Goal: Task Accomplishment & Management: Manage account settings

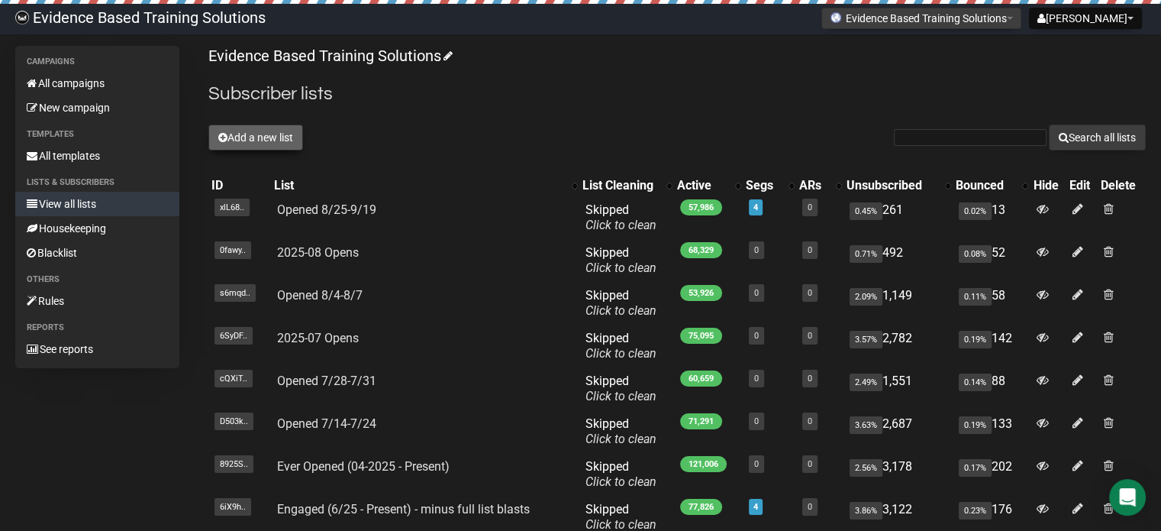
click at [243, 132] on button "Add a new list" at bounding box center [255, 137] width 95 height 26
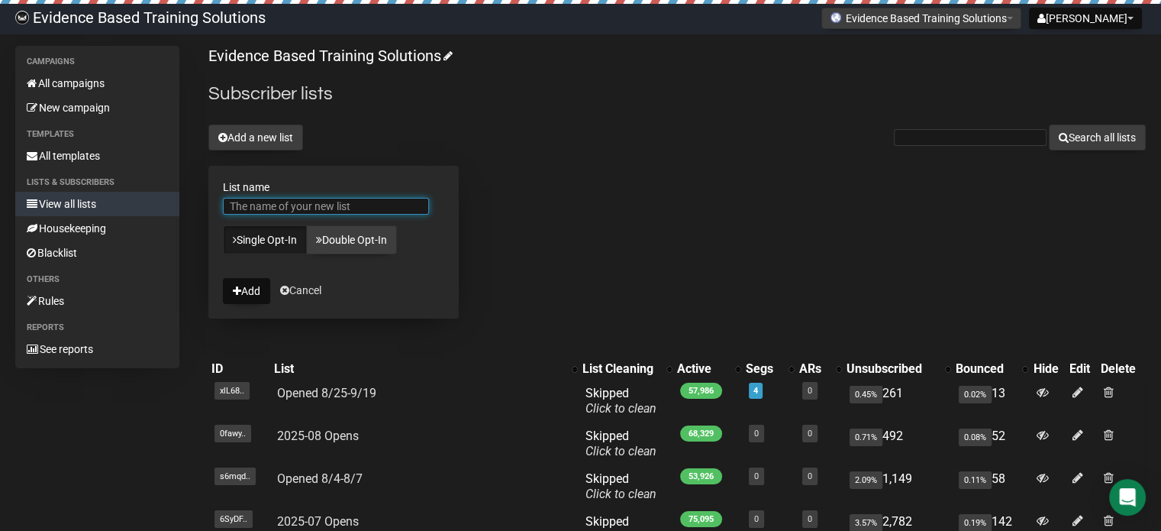
click at [360, 198] on input "List name" at bounding box center [326, 206] width 206 height 17
type input "Test"
click at [247, 291] on button "Add" at bounding box center [246, 291] width 47 height 26
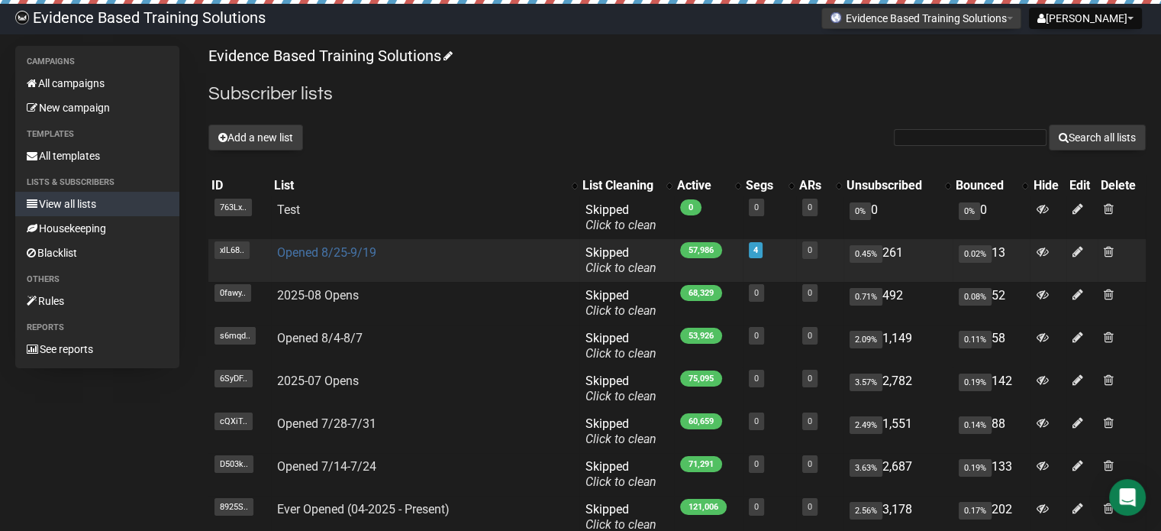
click at [344, 256] on link "Opened 8/25-9/19" at bounding box center [326, 252] width 99 height 15
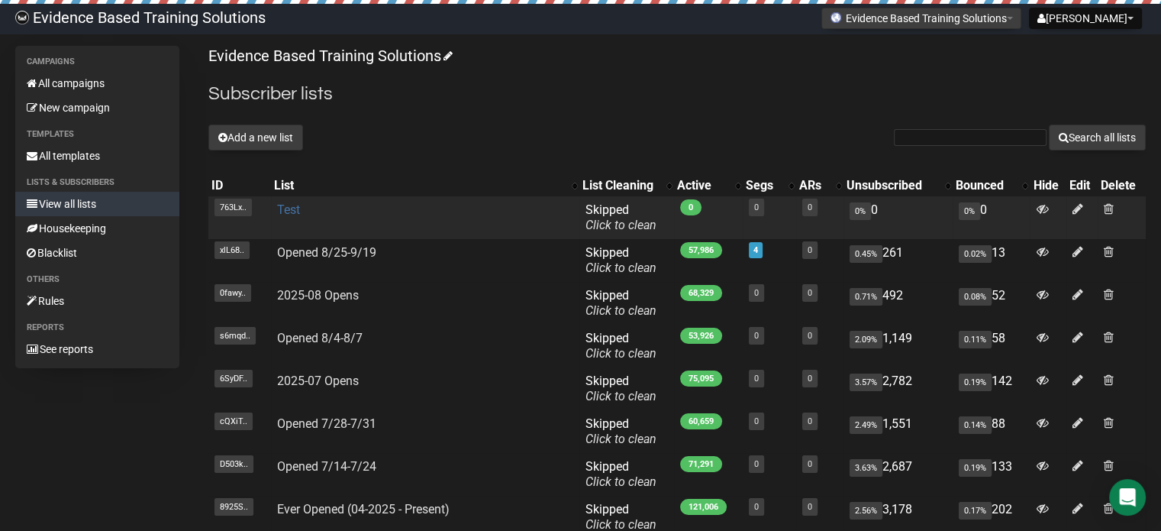
click at [291, 208] on link "Test" at bounding box center [288, 209] width 23 height 15
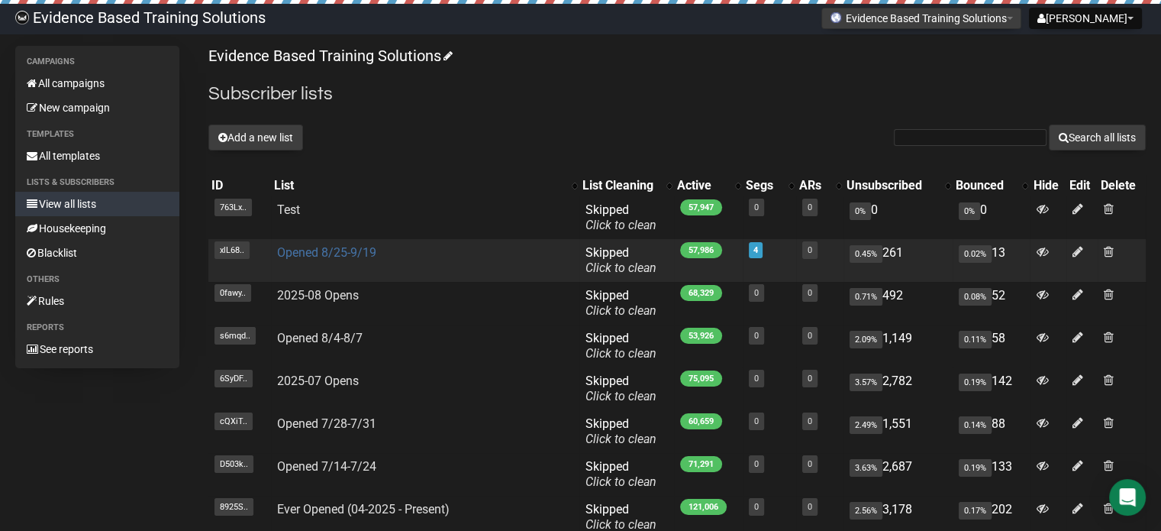
click at [348, 252] on link "Opened 8/25-9/19" at bounding box center [326, 252] width 99 height 15
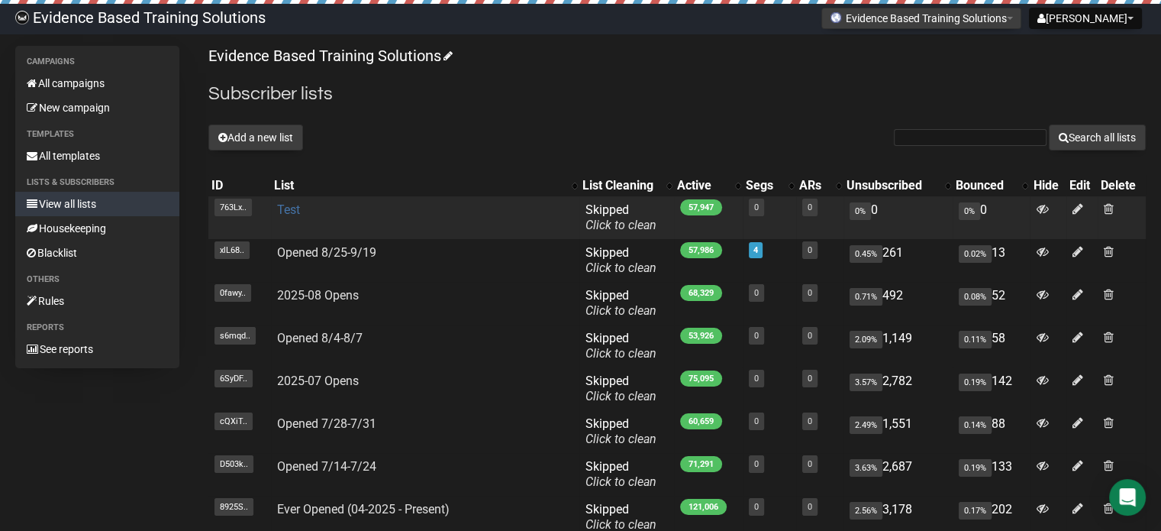
click at [296, 205] on link "Test" at bounding box center [288, 209] width 23 height 15
click at [1109, 211] on span at bounding box center [1109, 208] width 10 height 13
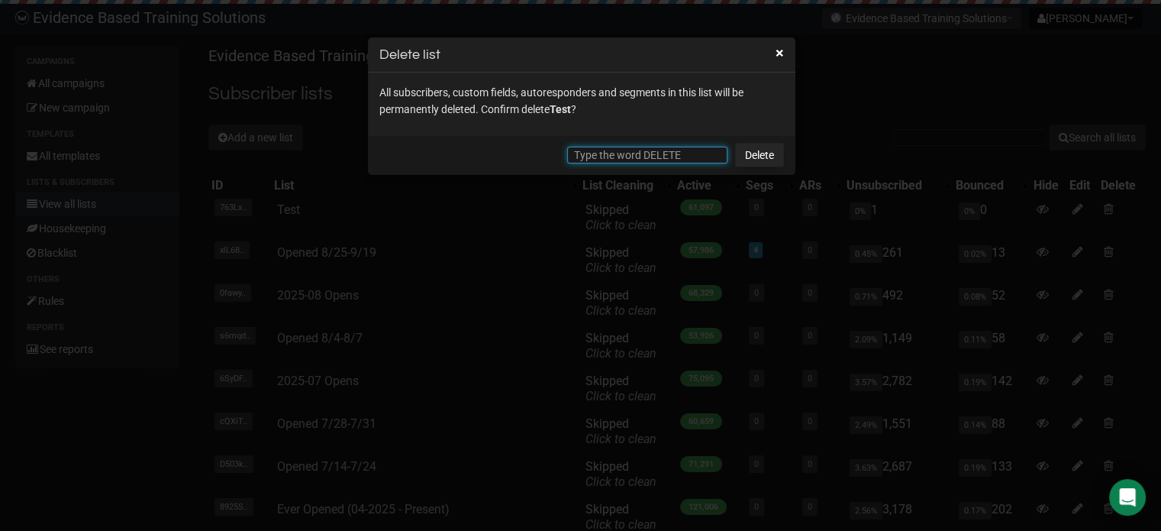
click at [651, 153] on input "text" at bounding box center [647, 155] width 160 height 17
type input "DELETE"
click at [747, 161] on link "Delete" at bounding box center [759, 155] width 49 height 24
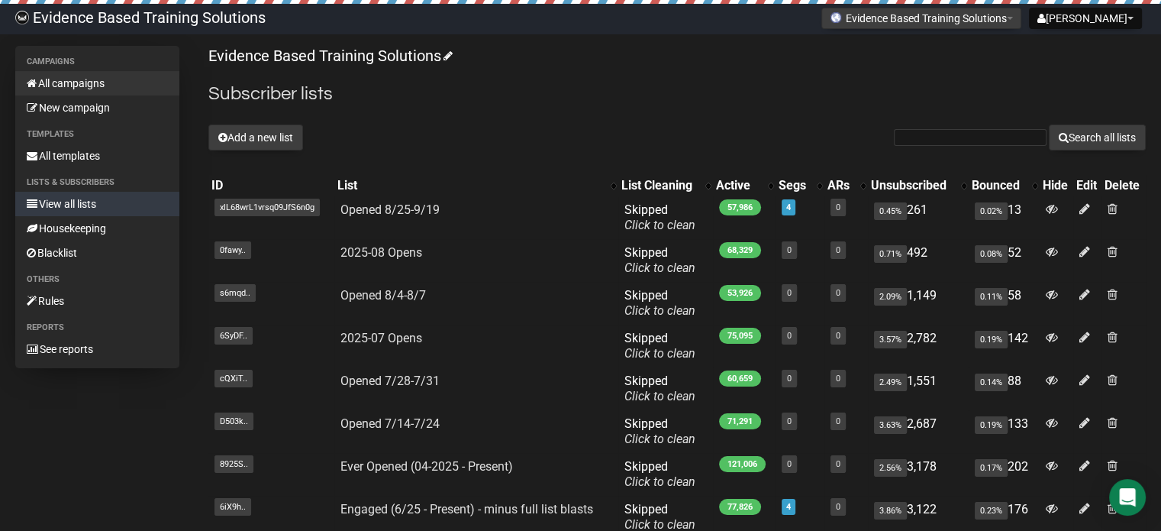
click at [70, 81] on link "All campaigns" at bounding box center [97, 83] width 164 height 24
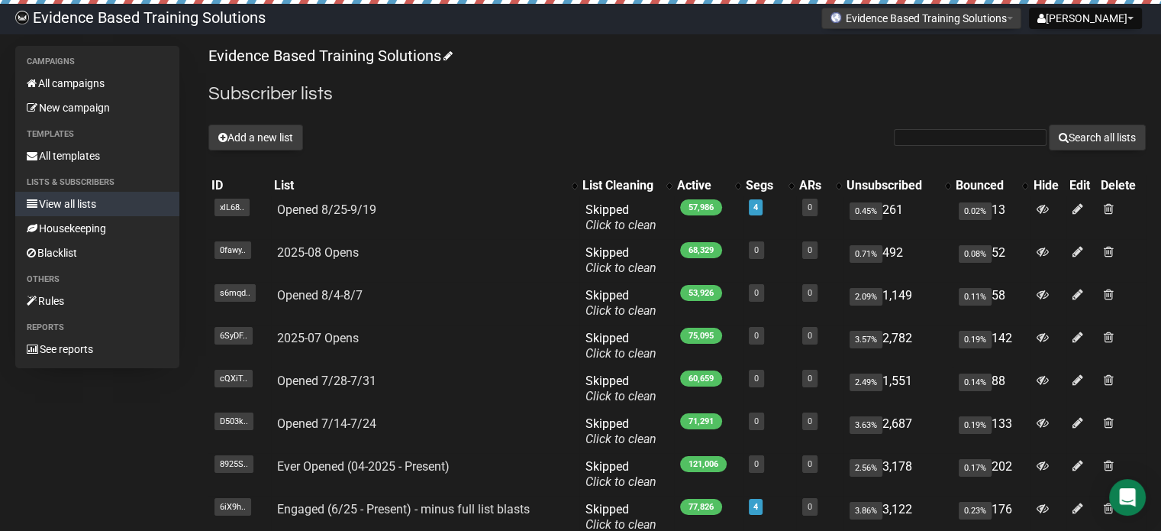
click at [592, 82] on h2 "Subscriber lists" at bounding box center [677, 93] width 938 height 27
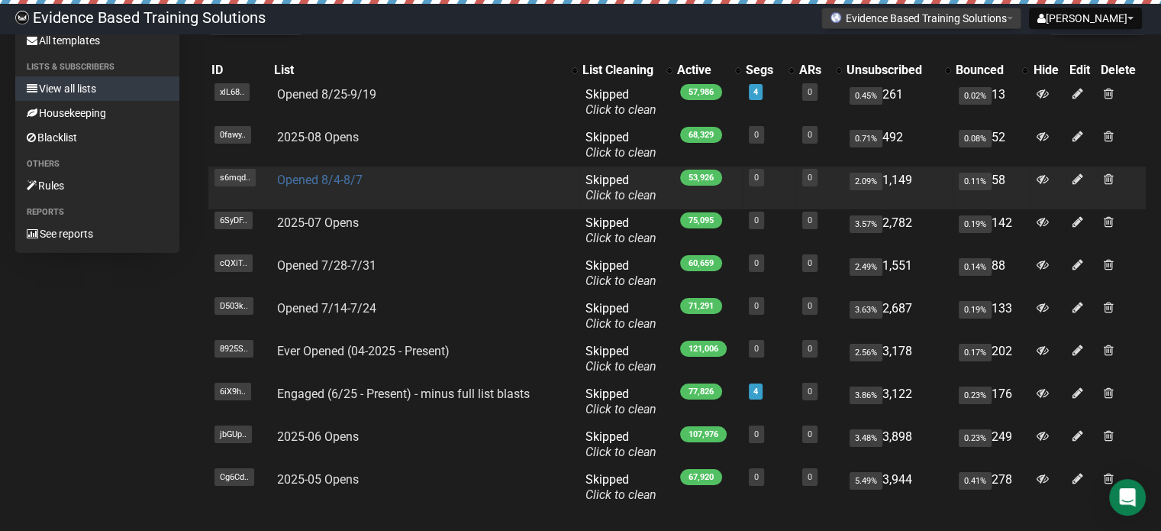
scroll to position [153, 0]
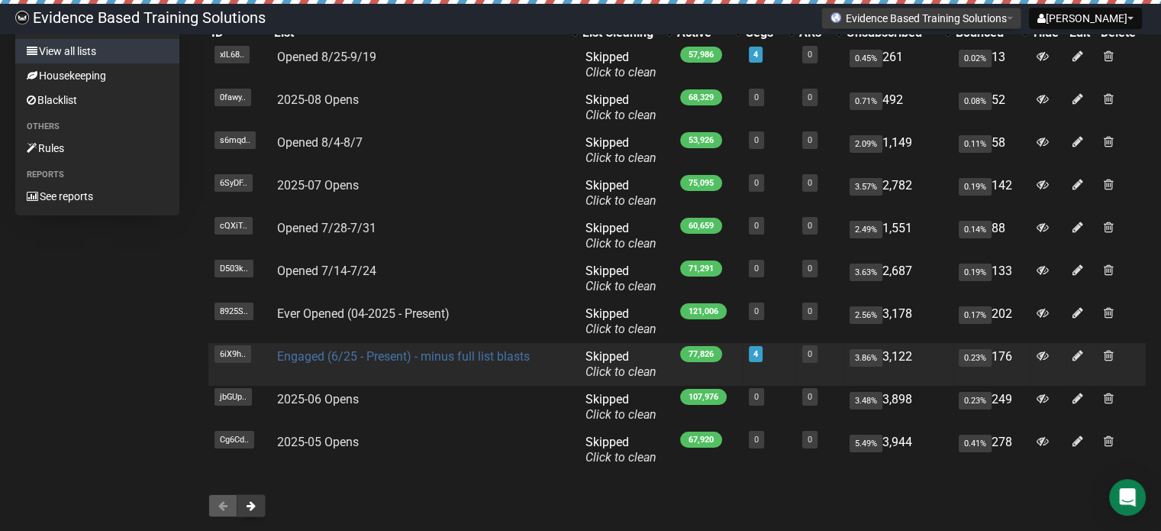
click at [345, 356] on link "Engaged (6/25 - Present) - minus full list blasts" at bounding box center [403, 356] width 253 height 15
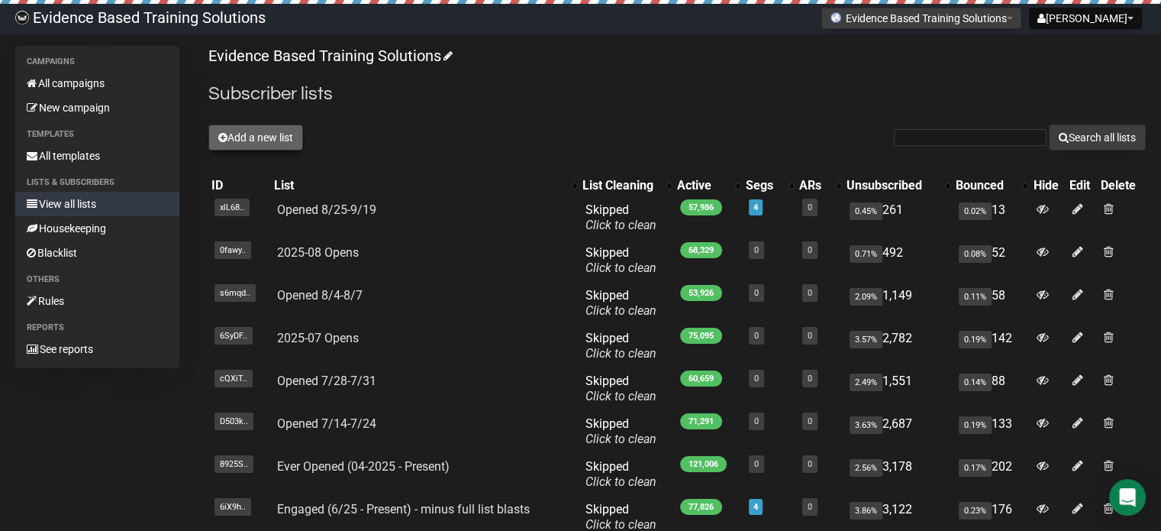
click at [278, 140] on button "Add a new list" at bounding box center [255, 137] width 95 height 26
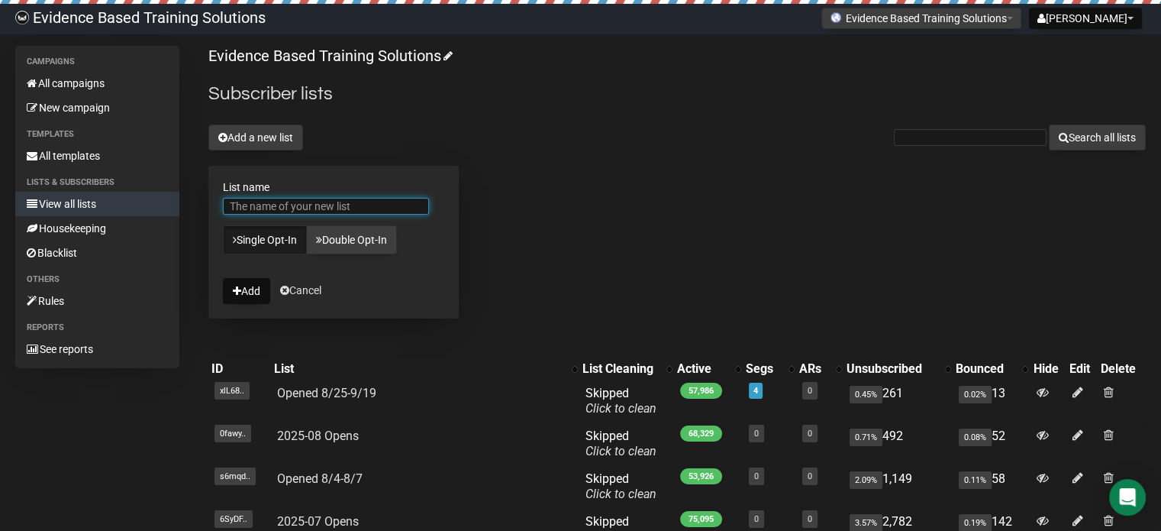
click at [345, 204] on input "List name" at bounding box center [326, 206] width 206 height 17
type input "TEST"
click at [504, 231] on div "Evidence Based Training Solutions Subscriber lists Add a new list Search all li…" at bounding box center [677, 457] width 938 height 822
click at [250, 288] on button "Add" at bounding box center [246, 291] width 47 height 26
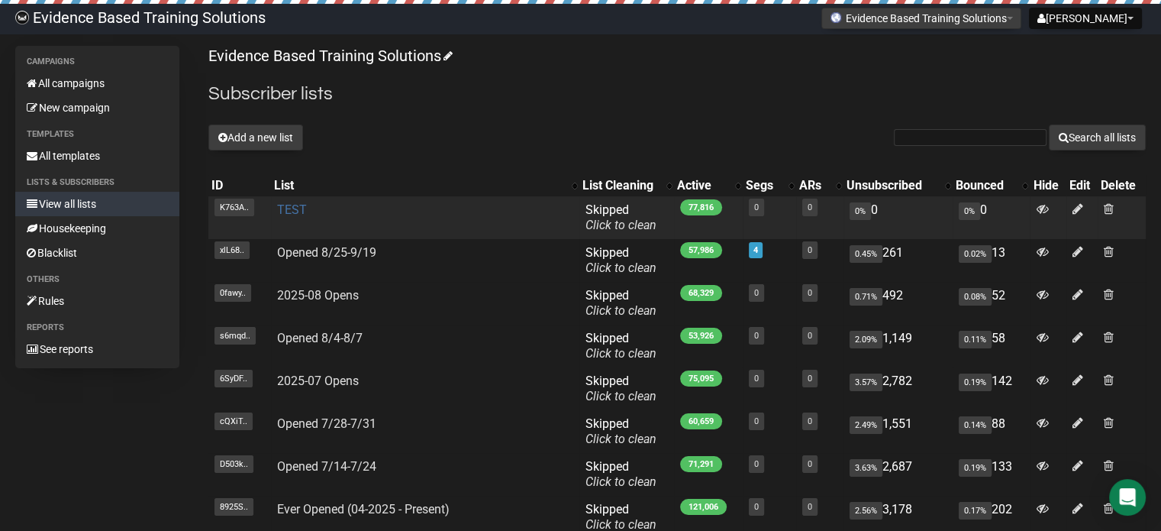
click at [296, 211] on link "TEST" at bounding box center [292, 209] width 30 height 15
click at [1112, 203] on span at bounding box center [1109, 208] width 10 height 13
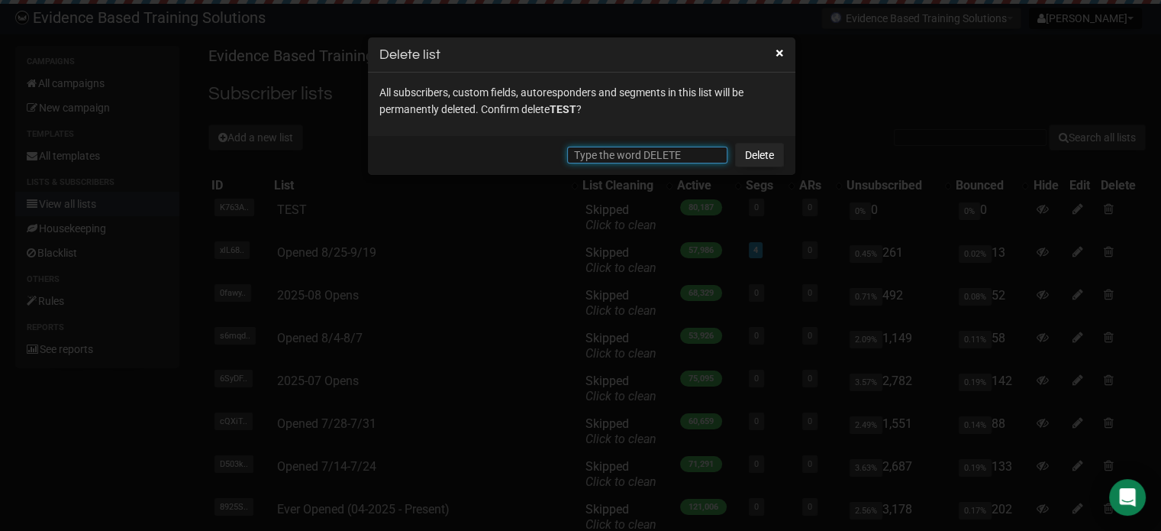
click at [629, 160] on input "text" at bounding box center [647, 155] width 160 height 17
type input "DELETE"
click at [760, 153] on link "Delete" at bounding box center [759, 155] width 49 height 24
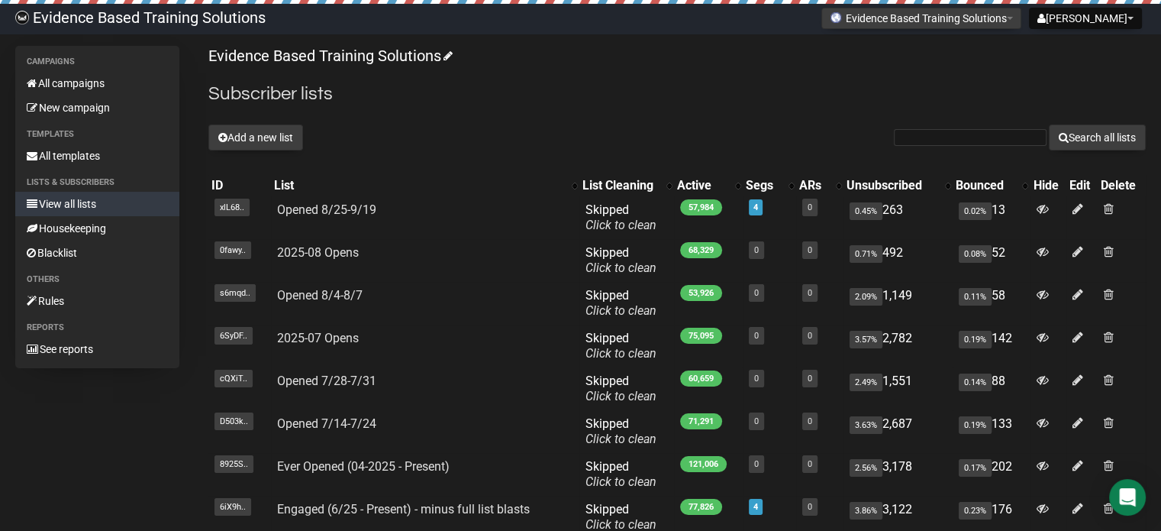
scroll to position [236, 0]
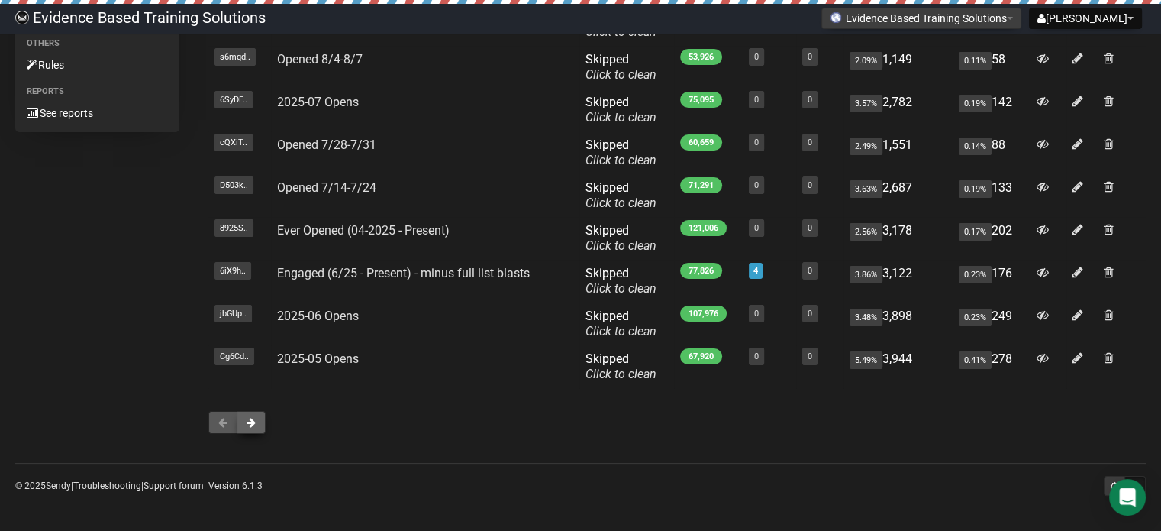
click at [247, 413] on button at bounding box center [251, 422] width 29 height 23
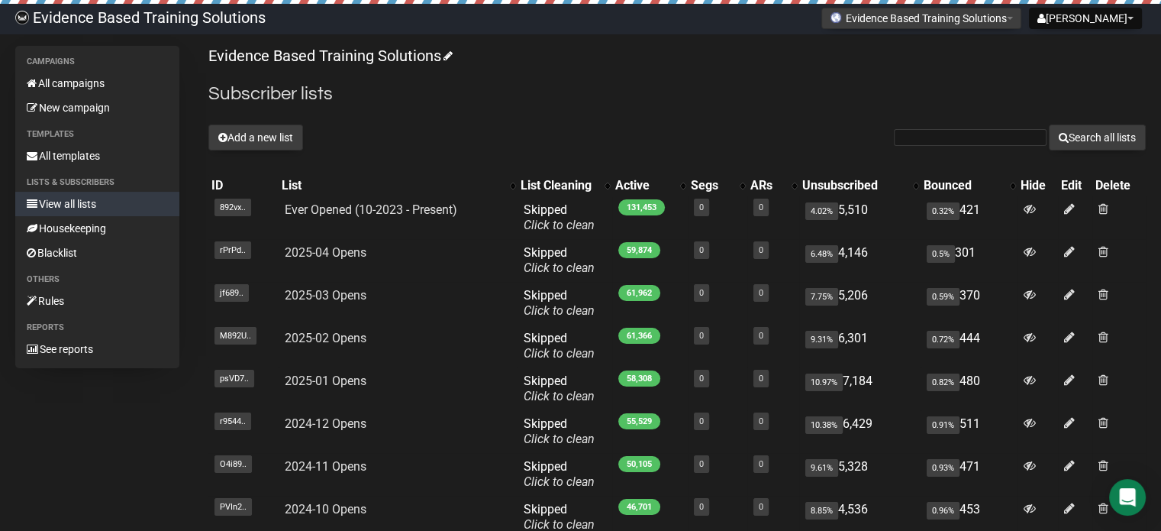
scroll to position [236, 0]
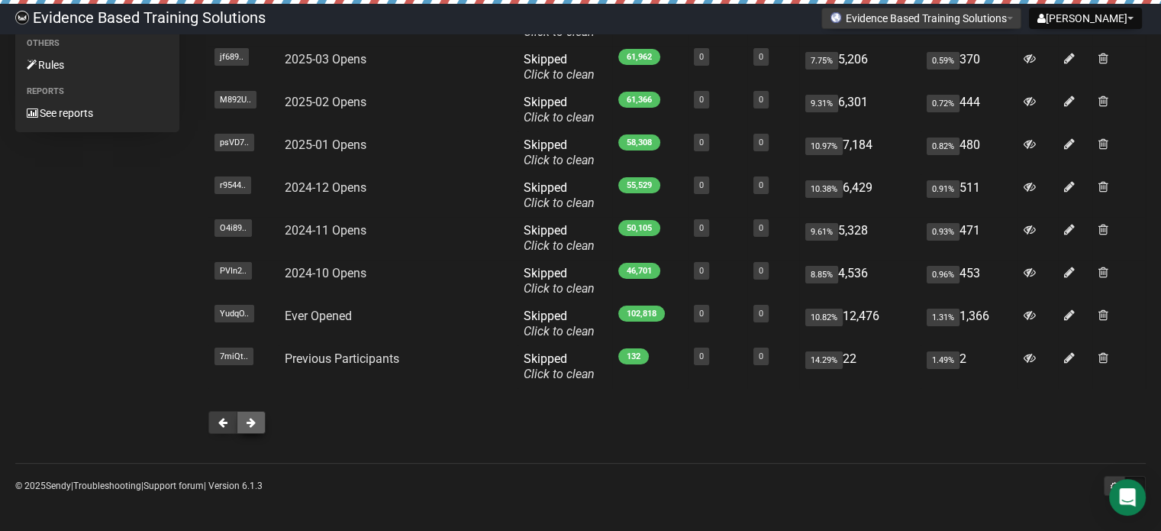
click at [253, 427] on button at bounding box center [251, 422] width 29 height 23
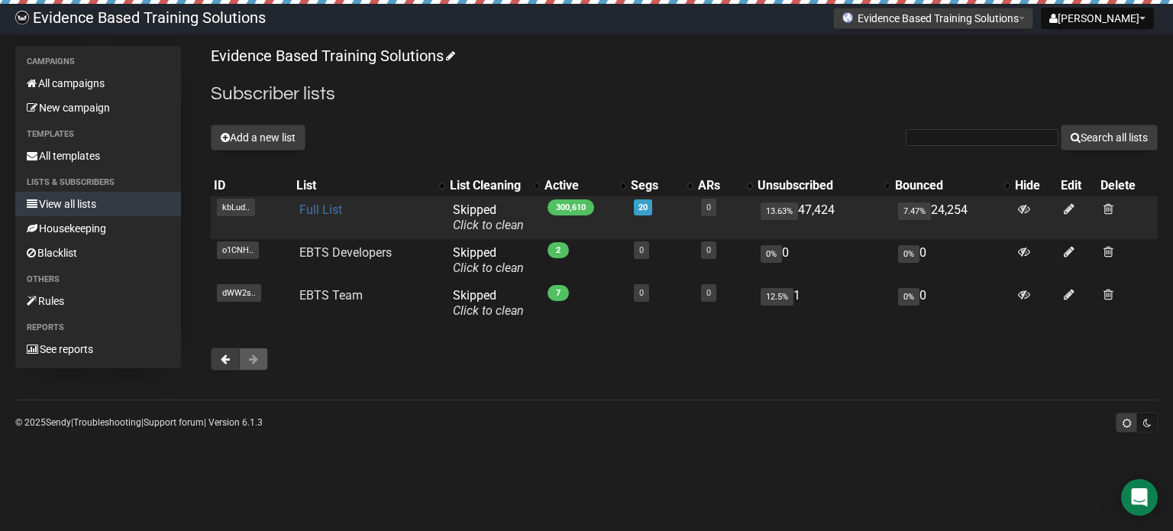
click at [328, 213] on link "Full List" at bounding box center [320, 209] width 43 height 15
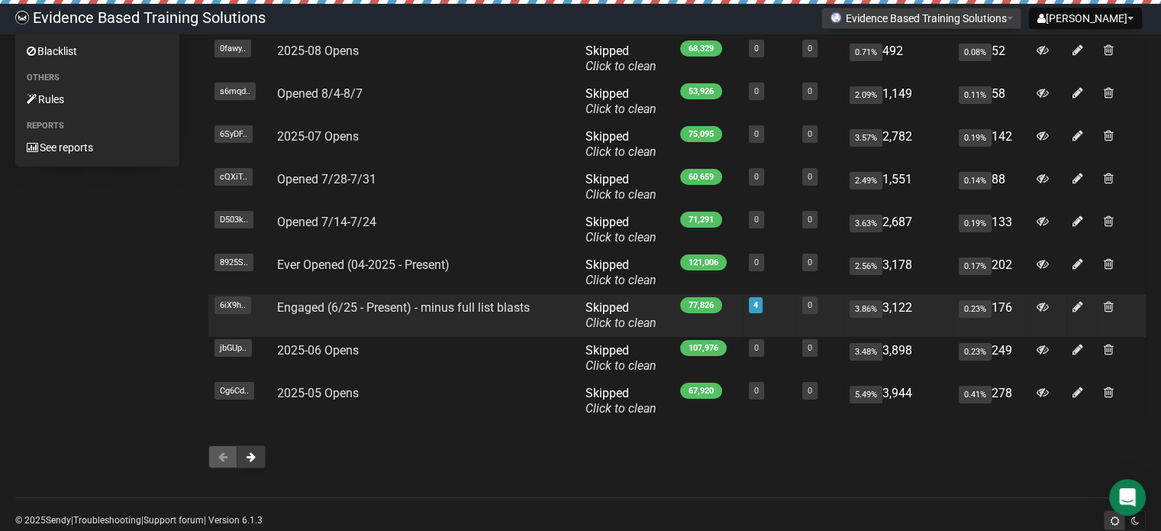
scroll to position [229, 0]
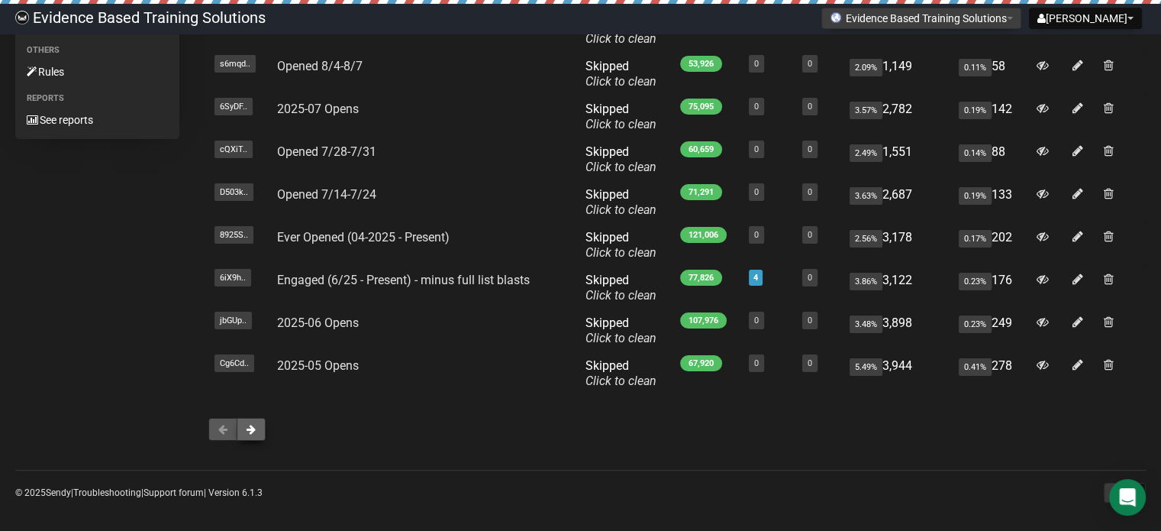
click at [249, 434] on span at bounding box center [251, 429] width 9 height 11
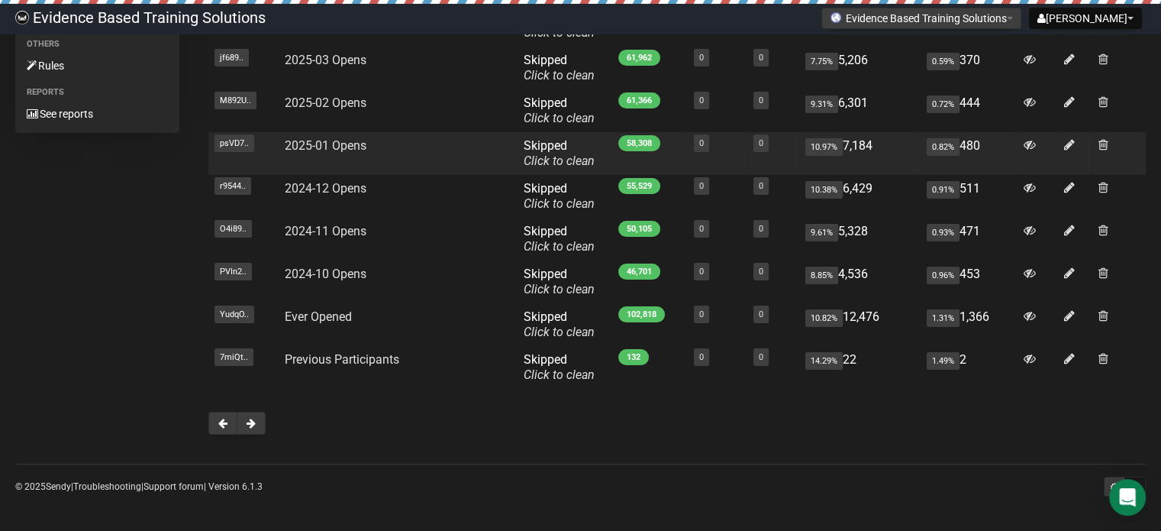
scroll to position [236, 0]
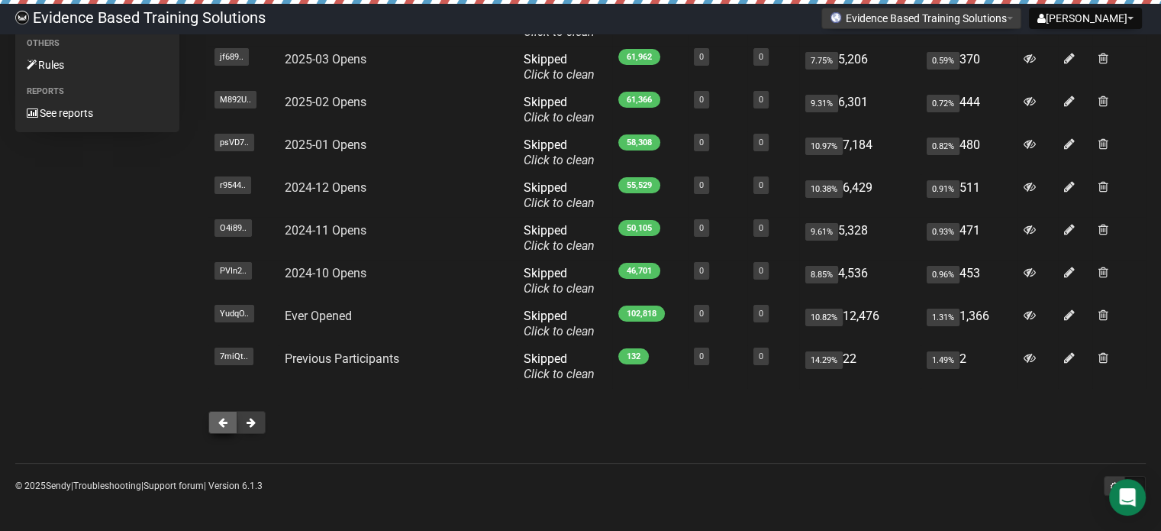
click at [230, 420] on button at bounding box center [222, 422] width 29 height 23
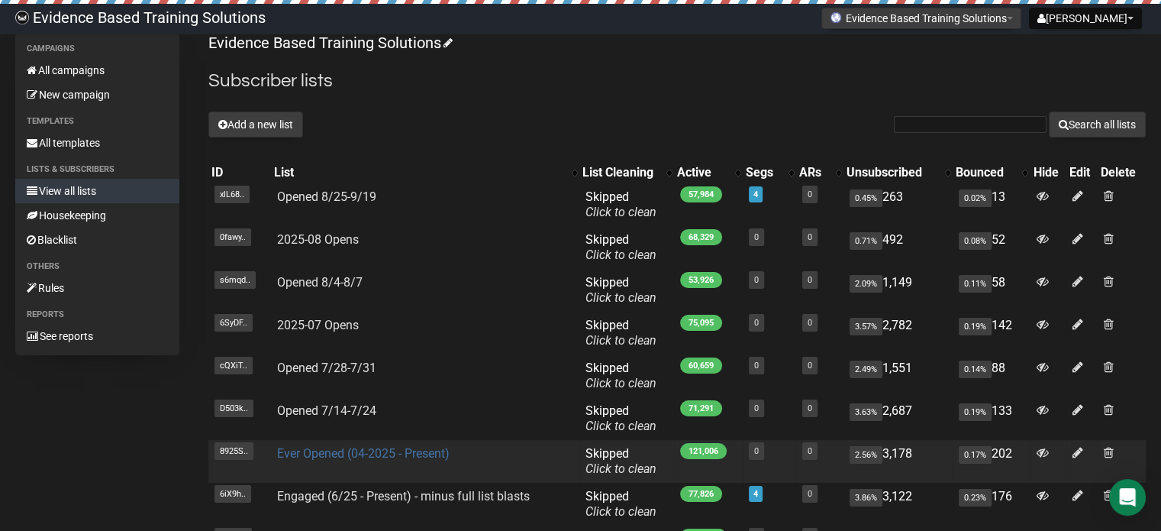
scroll to position [7, 0]
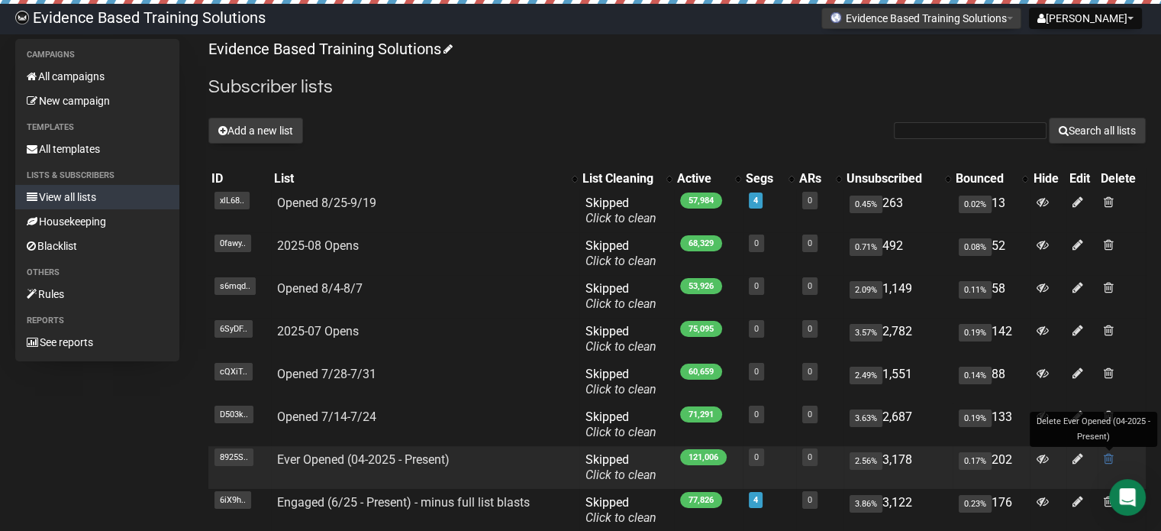
click at [1110, 458] on span at bounding box center [1109, 458] width 10 height 13
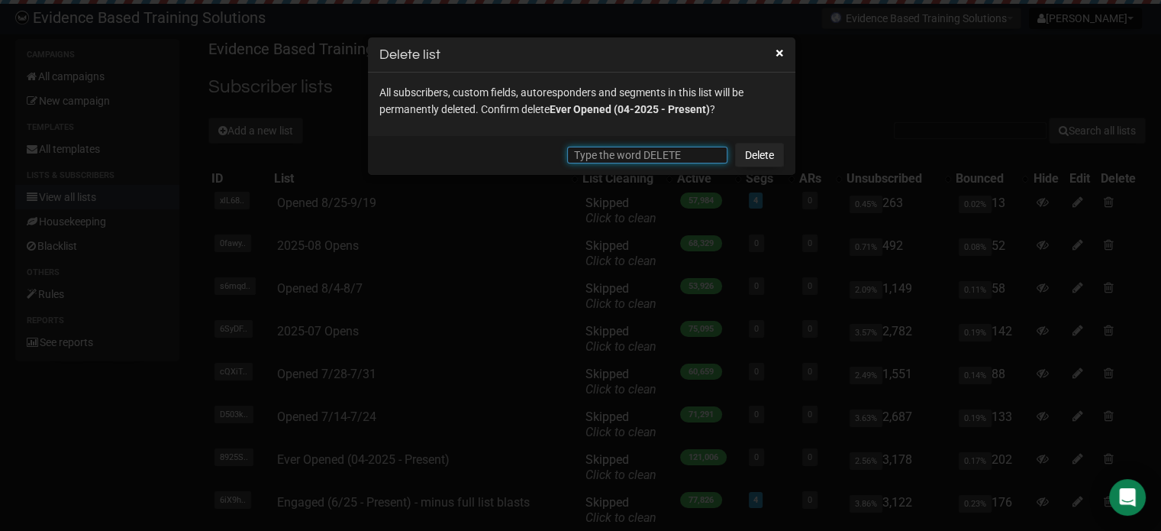
click at [605, 157] on input "text" at bounding box center [647, 155] width 160 height 17
type input "E"
type input "DELETE"
click at [754, 150] on link "Delete" at bounding box center [759, 155] width 49 height 24
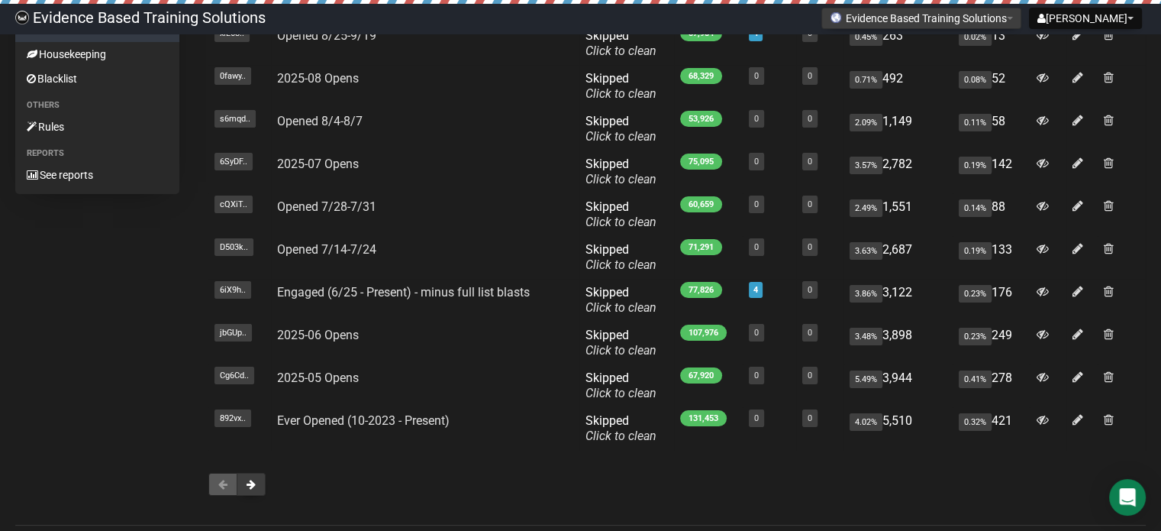
scroll to position [229, 0]
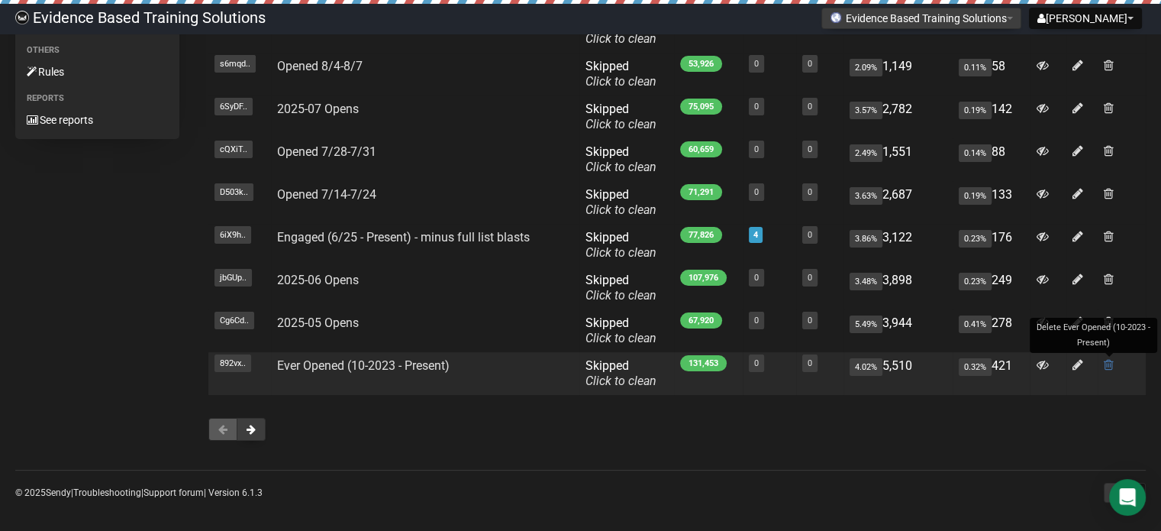
click at [1109, 368] on span at bounding box center [1109, 364] width 10 height 13
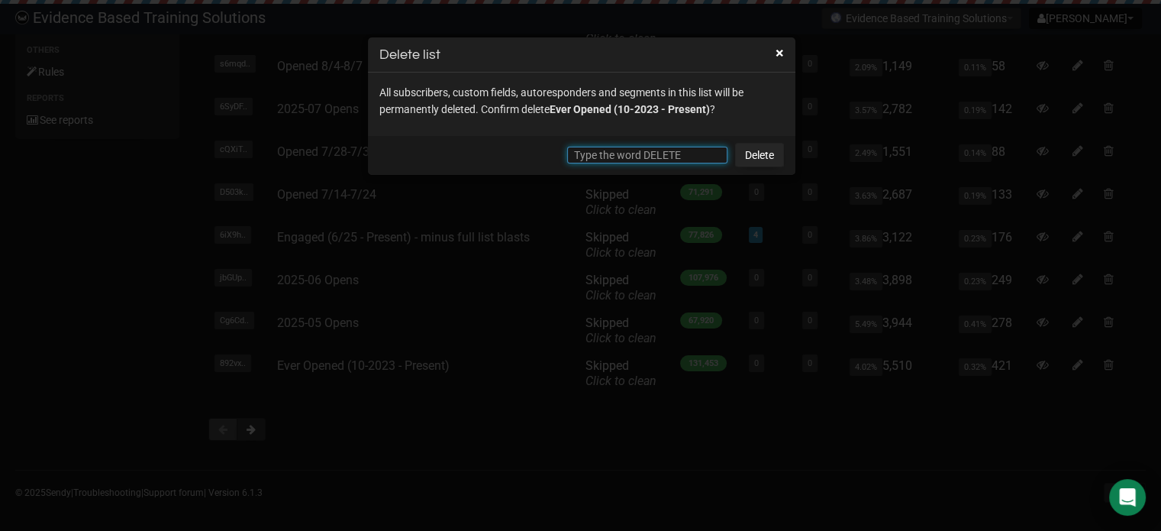
click at [686, 157] on input "text" at bounding box center [647, 155] width 160 height 17
type input "DELETE"
click at [762, 152] on link "Delete" at bounding box center [759, 155] width 49 height 24
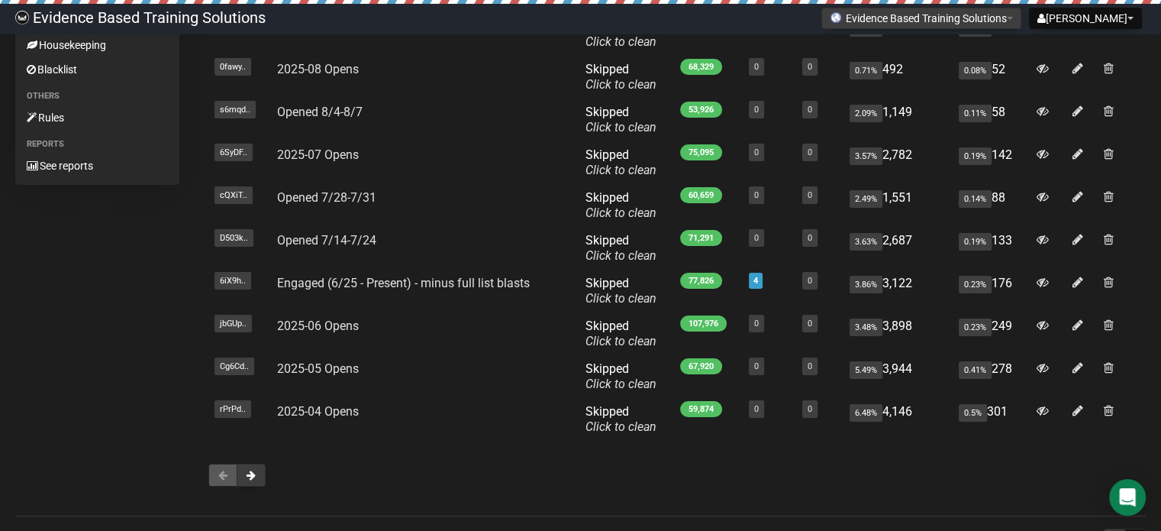
scroll to position [229, 0]
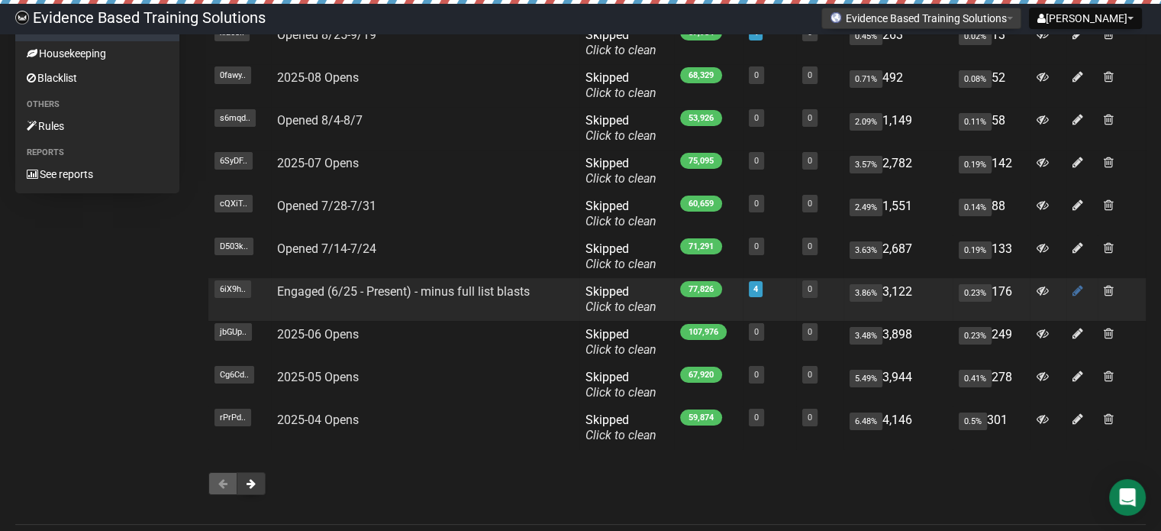
scroll to position [76, 0]
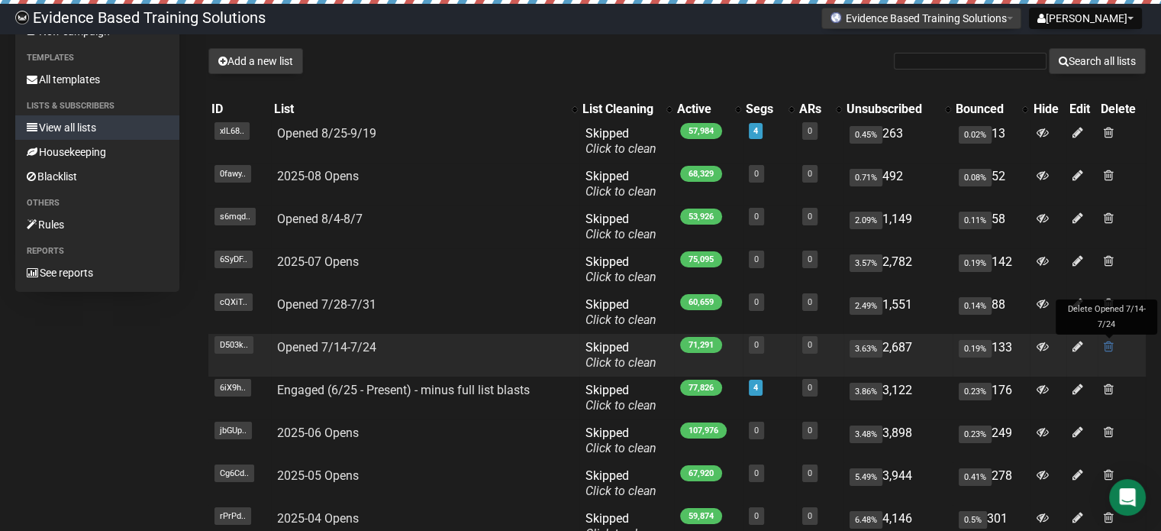
click at [1109, 344] on span at bounding box center [1109, 346] width 10 height 13
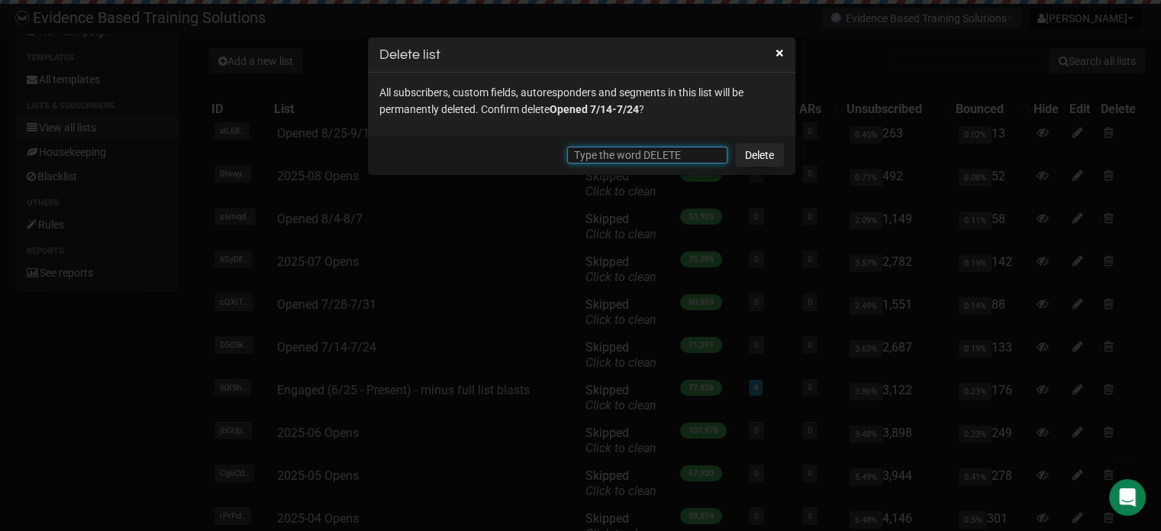
click at [680, 154] on input "text" at bounding box center [647, 155] width 160 height 17
type input "DELETE"
click at [761, 152] on link "Delete" at bounding box center [759, 155] width 49 height 24
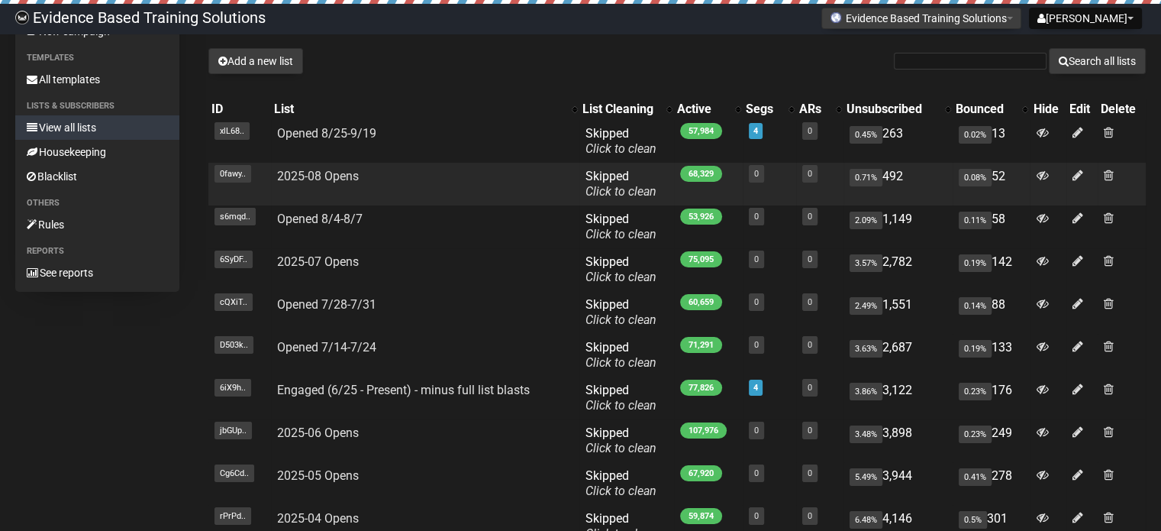
scroll to position [76, 0]
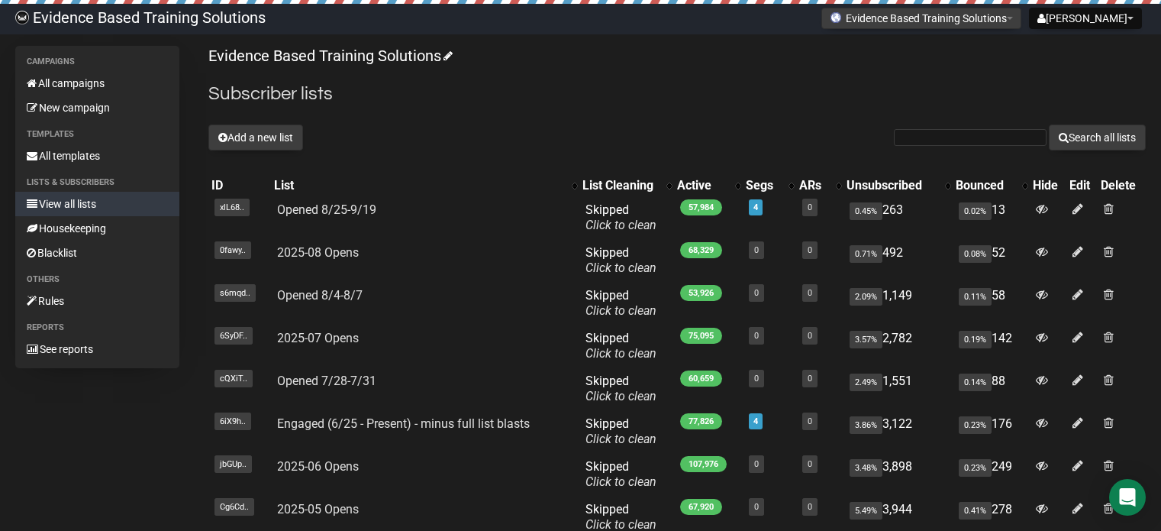
scroll to position [76, 0]
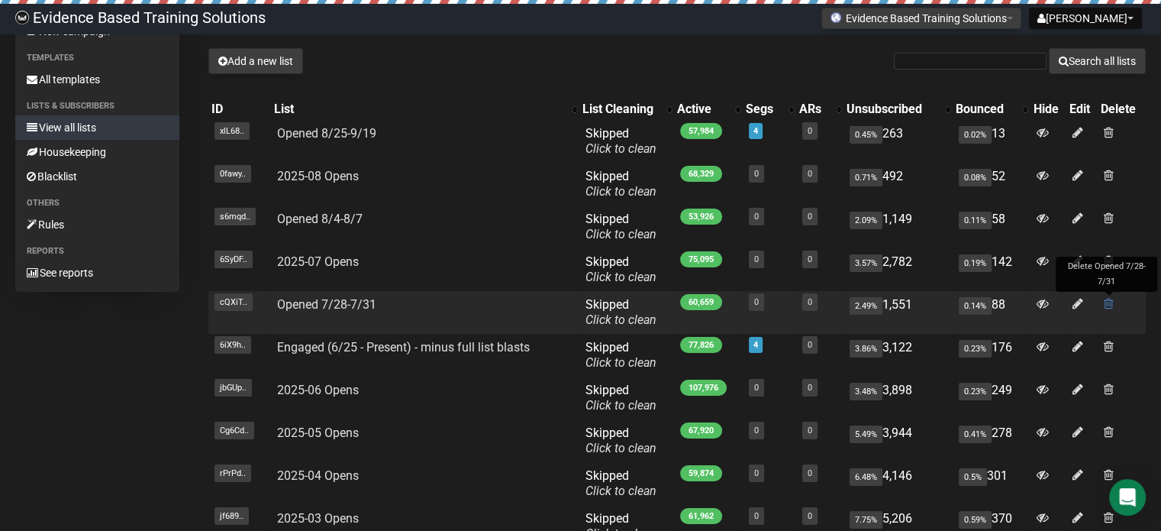
click at [1112, 304] on span at bounding box center [1109, 303] width 10 height 13
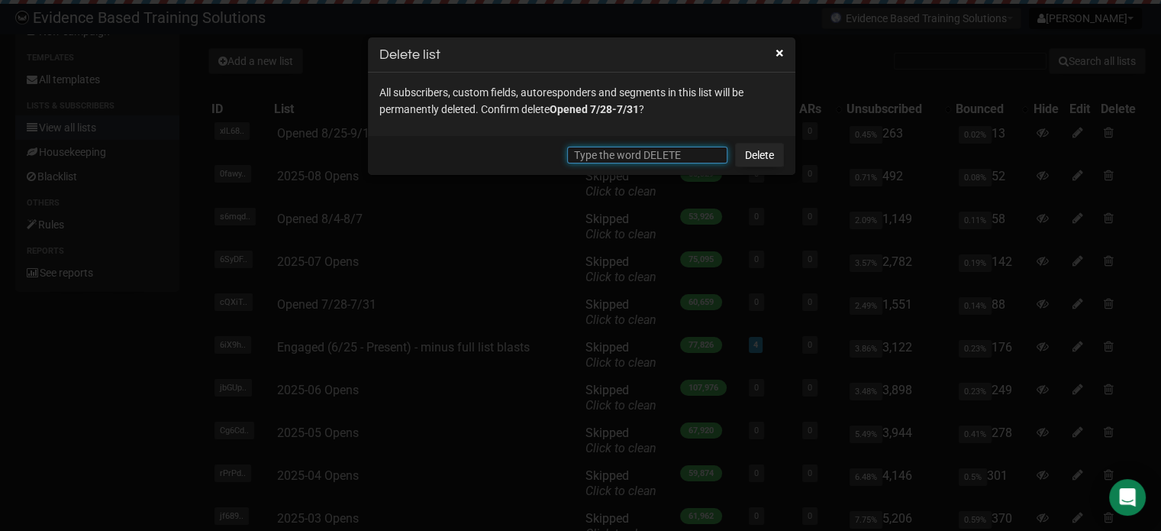
click at [622, 155] on input "text" at bounding box center [647, 155] width 160 height 17
type input "DELETE"
click at [760, 157] on link "Delete" at bounding box center [759, 155] width 49 height 24
click at [762, 157] on link "Delete" at bounding box center [759, 155] width 49 height 24
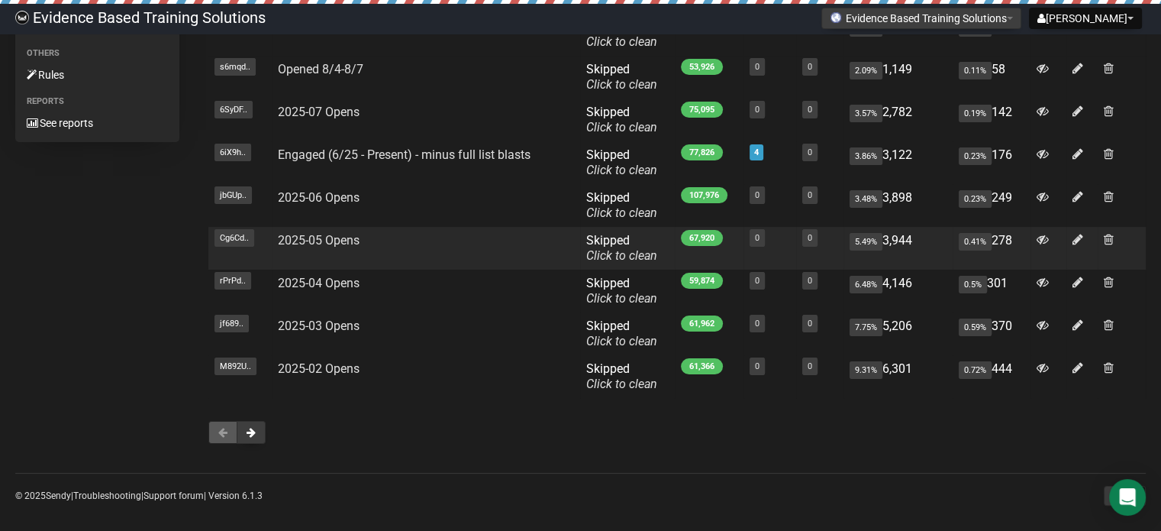
scroll to position [236, 0]
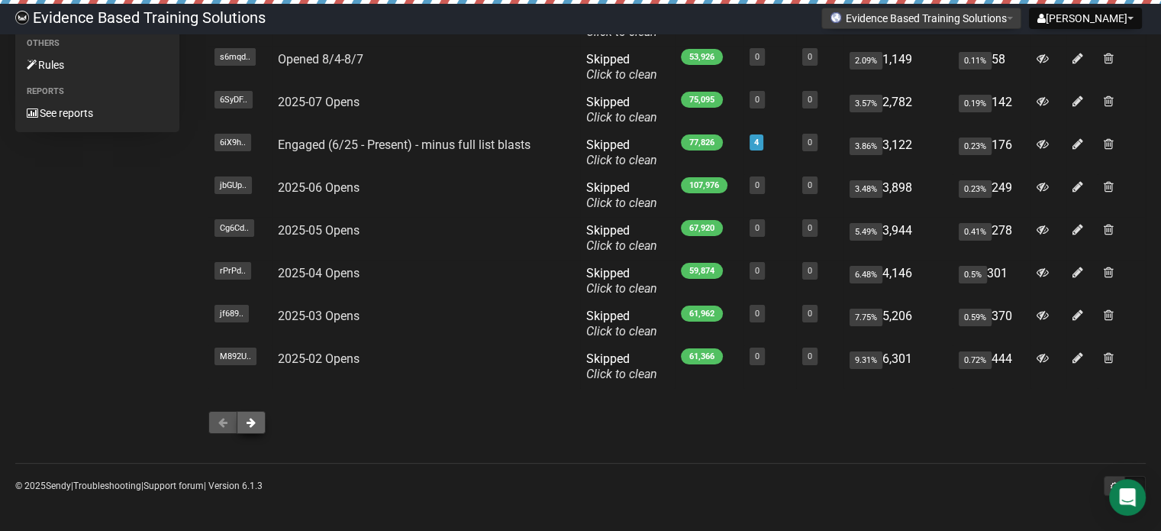
click at [250, 421] on span at bounding box center [251, 422] width 9 height 11
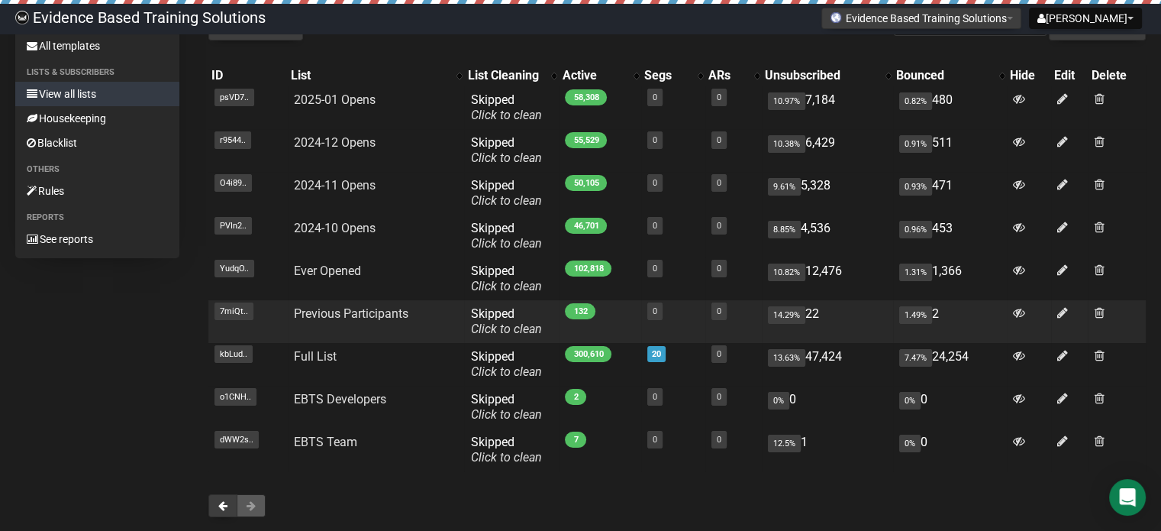
scroll to position [193, 0]
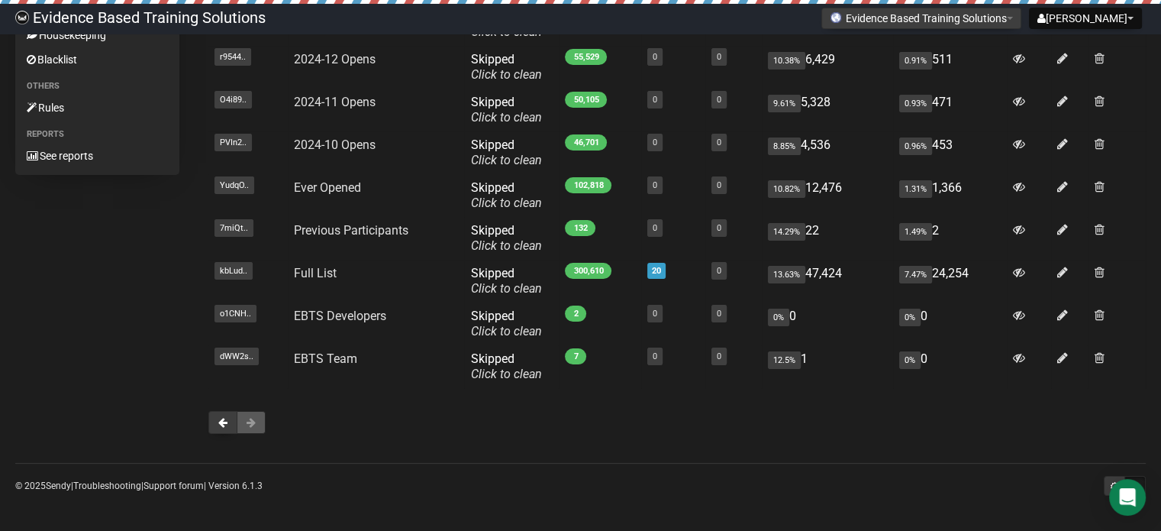
click at [247, 419] on span at bounding box center [251, 422] width 9 height 11
click at [218, 423] on span at bounding box center [222, 422] width 9 height 11
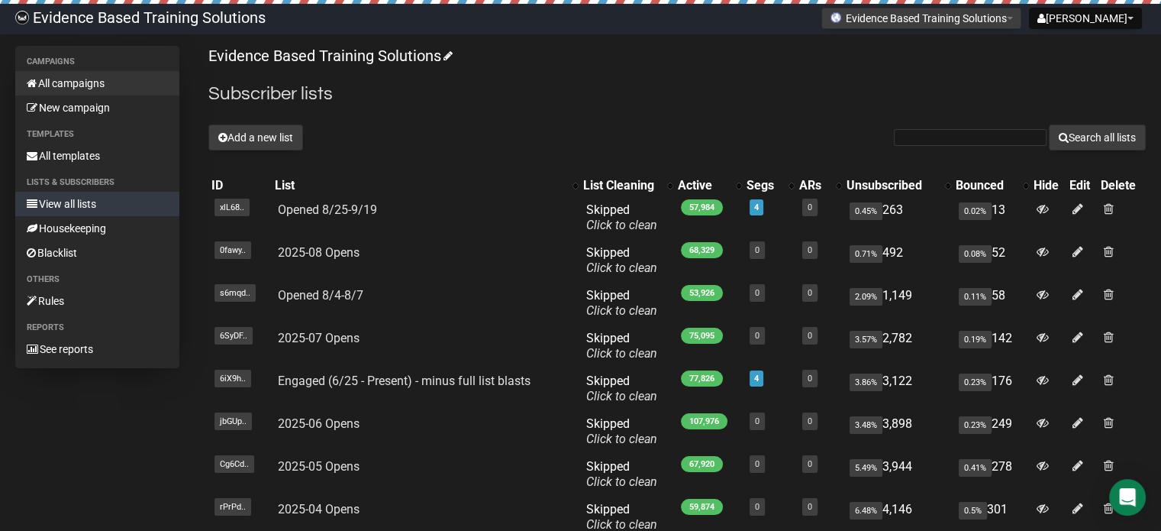
click at [71, 81] on link "All campaigns" at bounding box center [97, 83] width 164 height 24
